Goal: Information Seeking & Learning: Learn about a topic

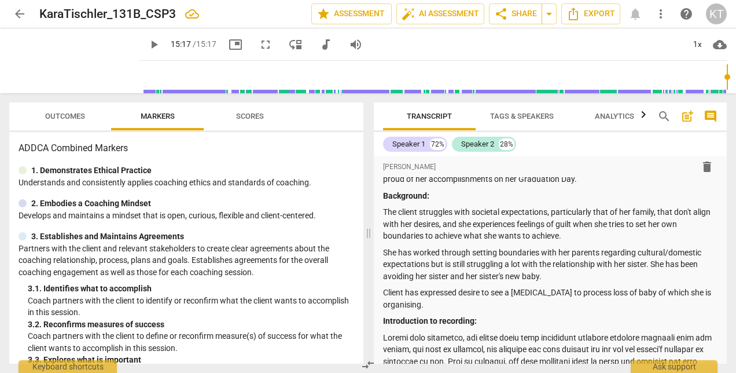
scroll to position [118, 0]
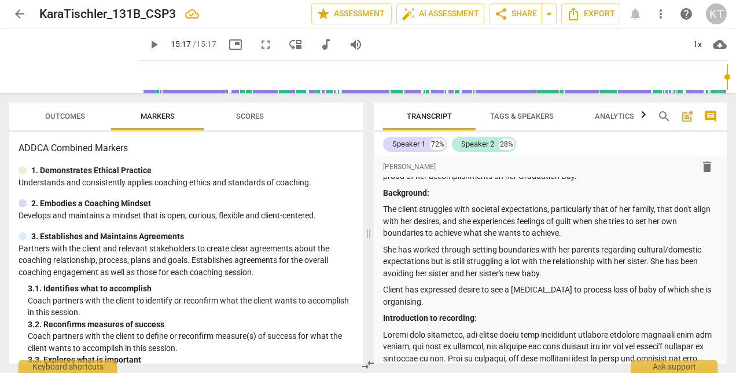
click at [0, 0] on span "play_arrow" at bounding box center [0, 0] width 0 height 0
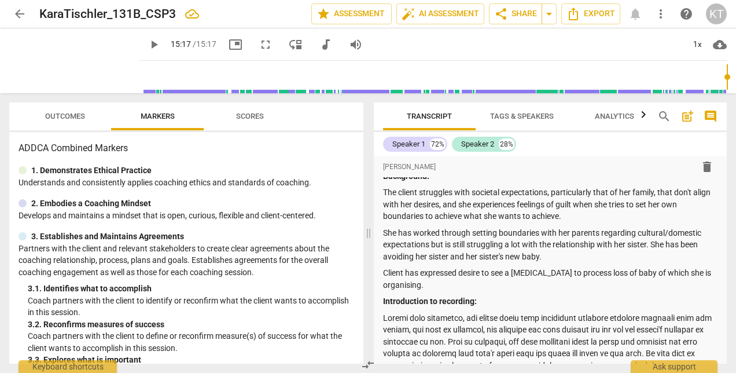
scroll to position [136, 0]
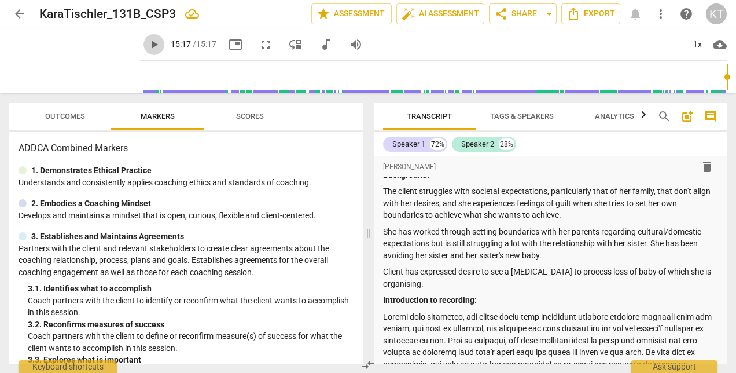
click at [147, 44] on span "play_arrow" at bounding box center [154, 45] width 14 height 14
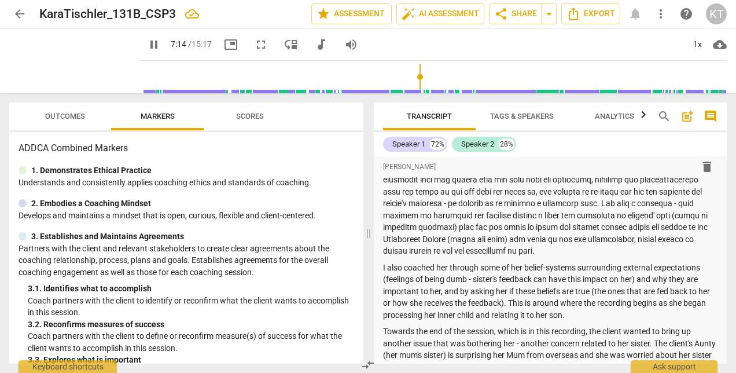
scroll to position [333, 0]
click at [538, 236] on p at bounding box center [550, 185] width 335 height 142
click at [587, 240] on p at bounding box center [550, 185] width 335 height 142
type input "452"
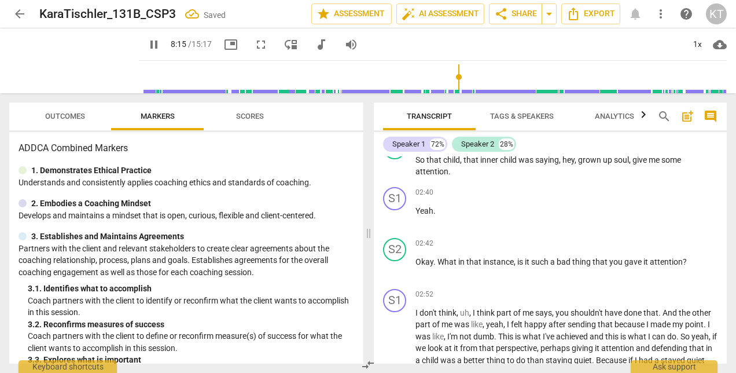
scroll to position [1219, 0]
drag, startPoint x: 454, startPoint y: 77, endPoint x: 413, endPoint y: 78, distance: 40.5
click at [413, 78] on input "range" at bounding box center [436, 76] width 584 height 37
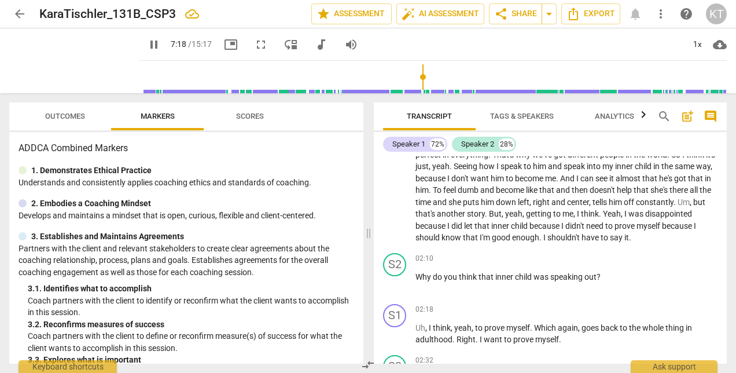
scroll to position [993, 0]
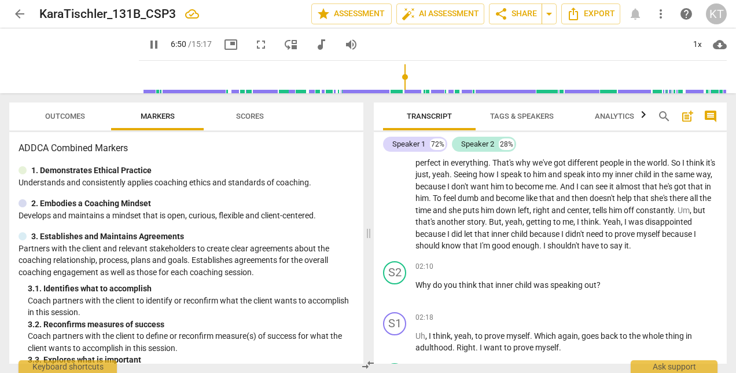
drag, startPoint x: 417, startPoint y: 79, endPoint x: 378, endPoint y: 76, distance: 40.1
click at [378, 76] on input "range" at bounding box center [436, 76] width 584 height 37
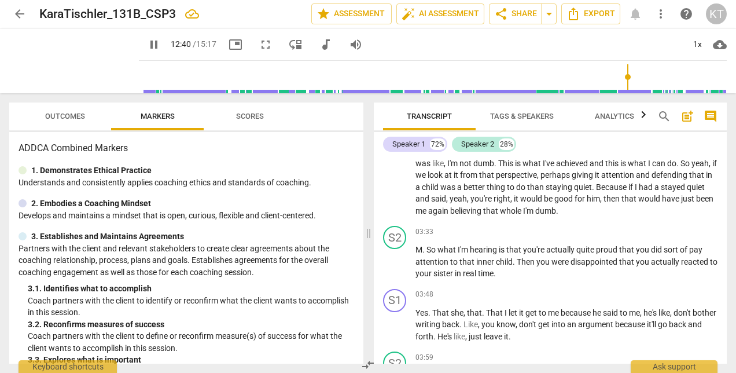
scroll to position [1394, 0]
click at [147, 47] on span "play_arrow" at bounding box center [154, 45] width 14 height 14
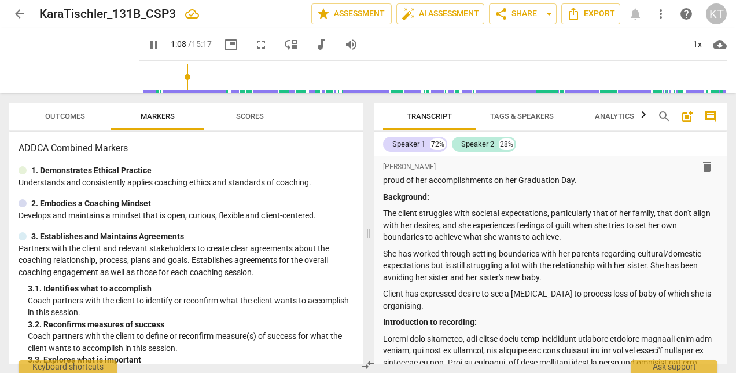
scroll to position [119, 0]
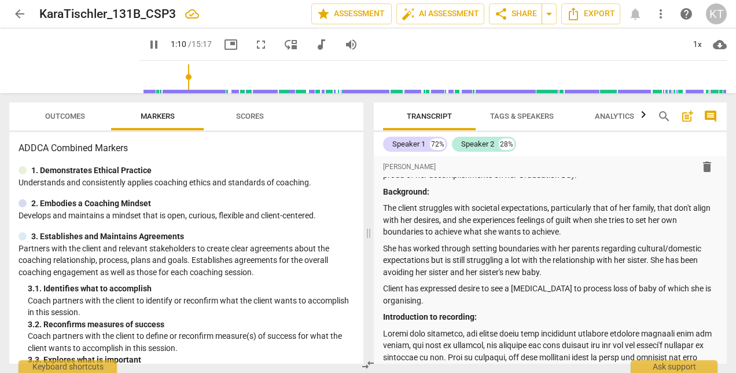
click at [440, 298] on p "Client has expressed desire to see a [MEDICAL_DATA] to process loss of baby of …" at bounding box center [550, 295] width 335 height 24
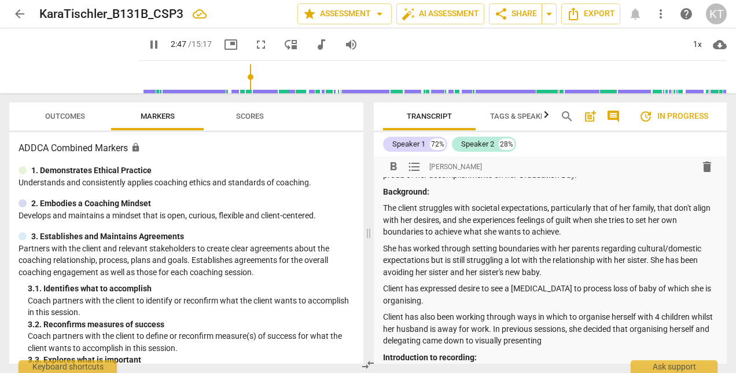
click at [467, 342] on p "Client has also been working through ways in which to organise herself with 4 c…" at bounding box center [550, 329] width 335 height 36
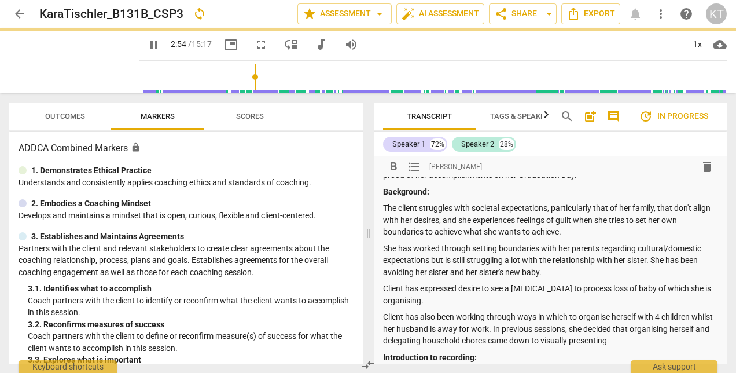
click at [662, 344] on p "Client has also been working through ways in which to organise herself with 4 c…" at bounding box center [550, 329] width 335 height 36
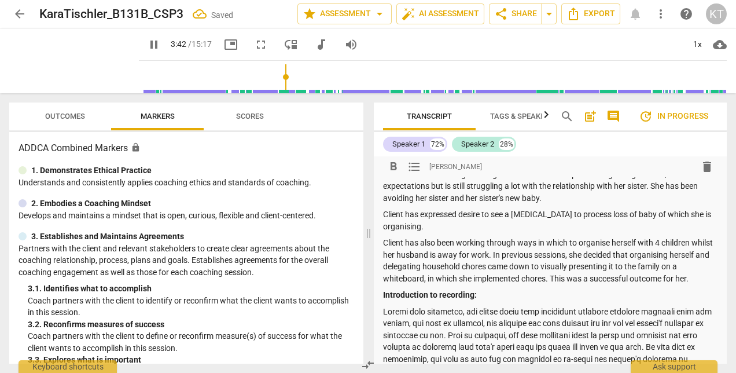
scroll to position [204, 0]
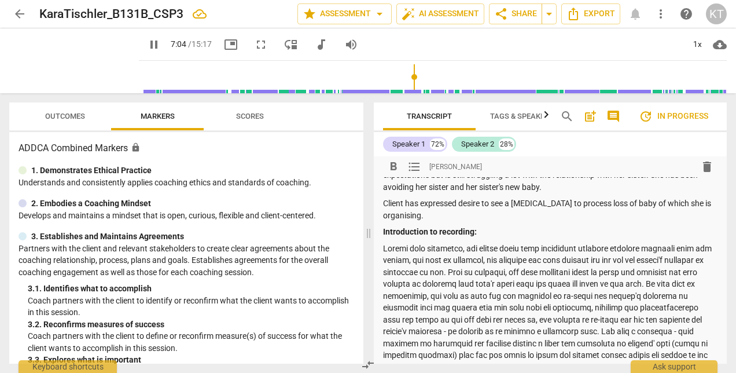
type input "425"
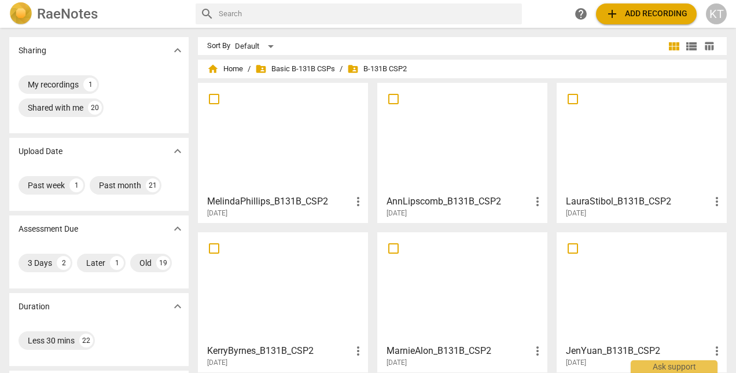
click at [307, 67] on span "folder_shared Basic B-131B CSPs" at bounding box center [295, 69] width 80 height 12
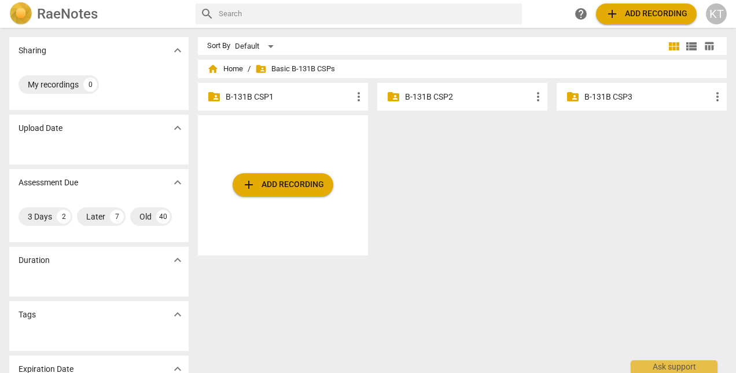
click at [591, 97] on p "B-131B CSP3" at bounding box center [648, 97] width 126 height 12
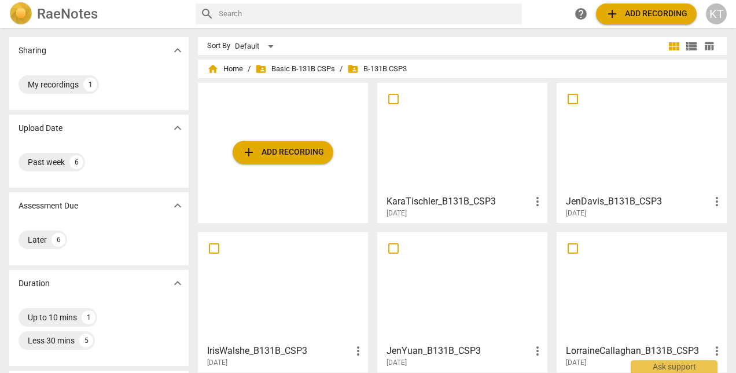
click at [479, 195] on h3 "KaraTischler_B131B_CSP3" at bounding box center [459, 202] width 144 height 14
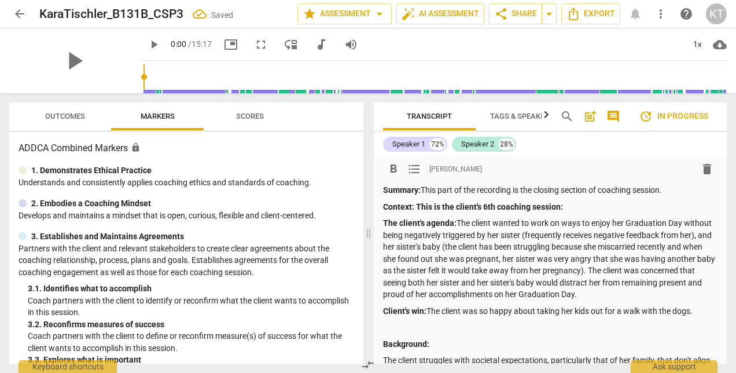
click at [434, 322] on p at bounding box center [550, 327] width 335 height 12
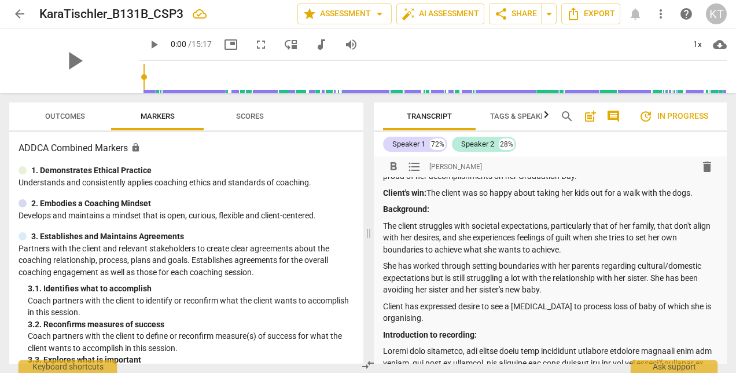
scroll to position [119, 0]
